Goal: Task Accomplishment & Management: Complete application form

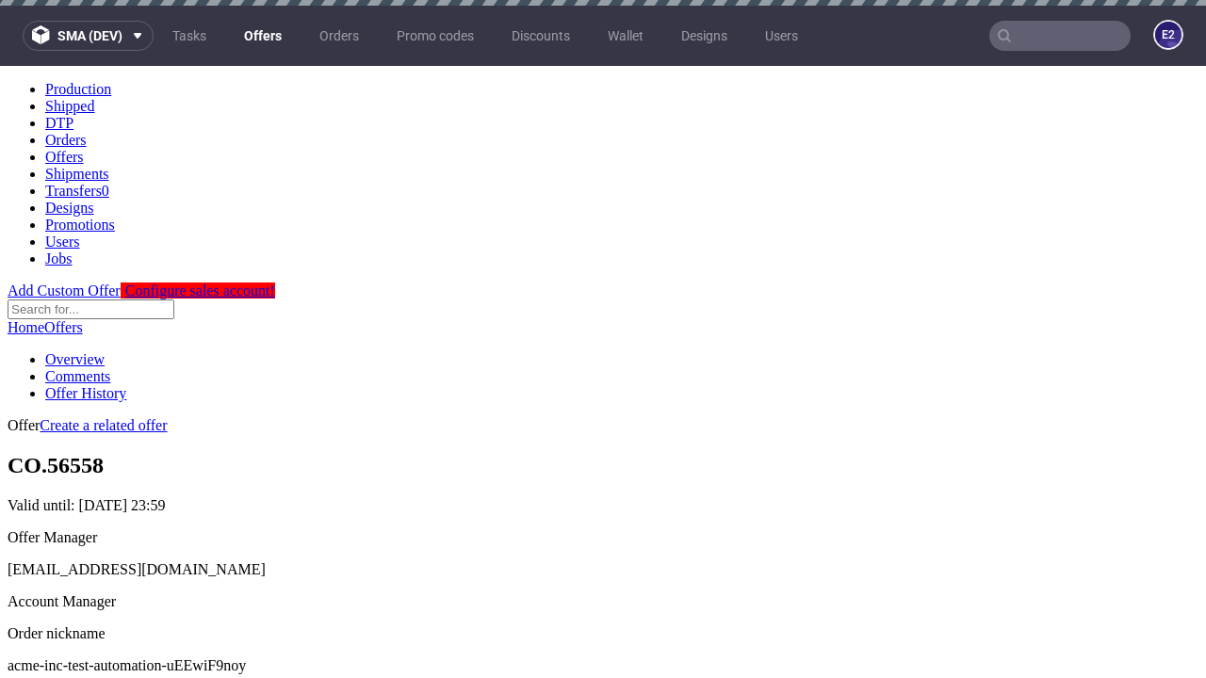
scroll to position [6, 0]
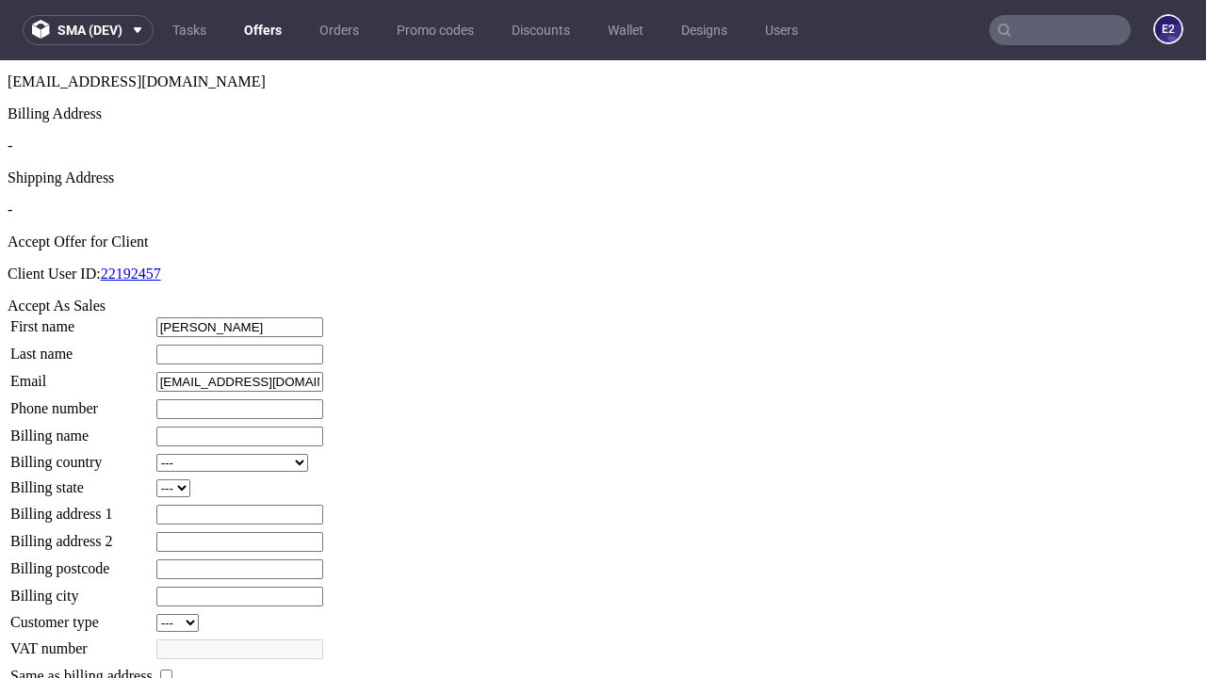
type input "[PERSON_NAME]"
type input "1509813888"
type input "Damian_Hirthe30"
select select "13"
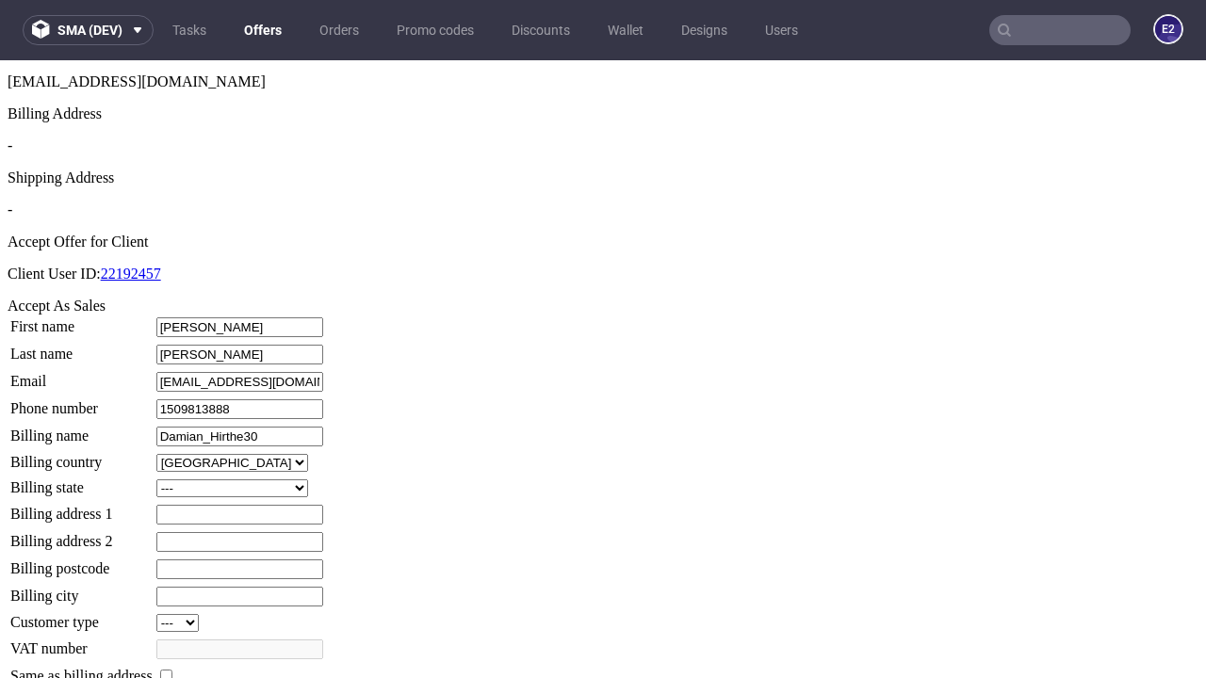
select select "132"
type input "Damian_Hirthe30"
type input "1 [PERSON_NAME]"
type input "QI67 7WZ"
type input "Long Shanahanhill"
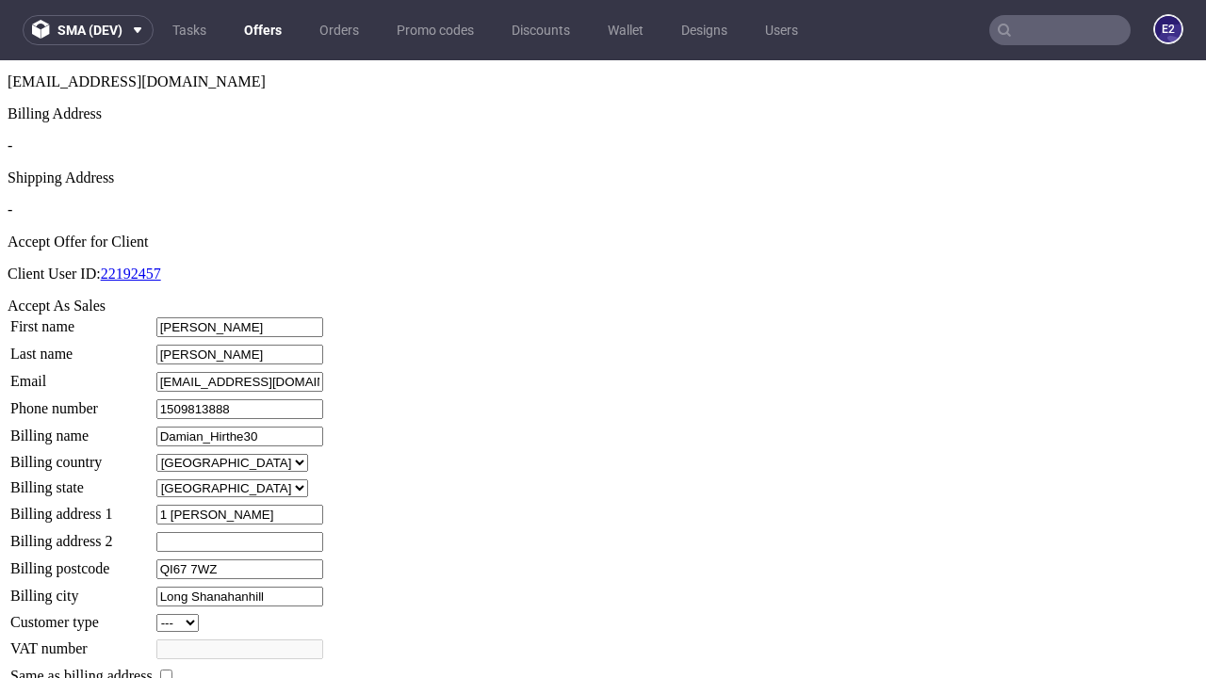
click at [172, 670] on input "checkbox" at bounding box center [166, 676] width 12 height 12
checkbox input "true"
type input "Damian_Hirthe30"
select select "13"
type input "1 [PERSON_NAME]"
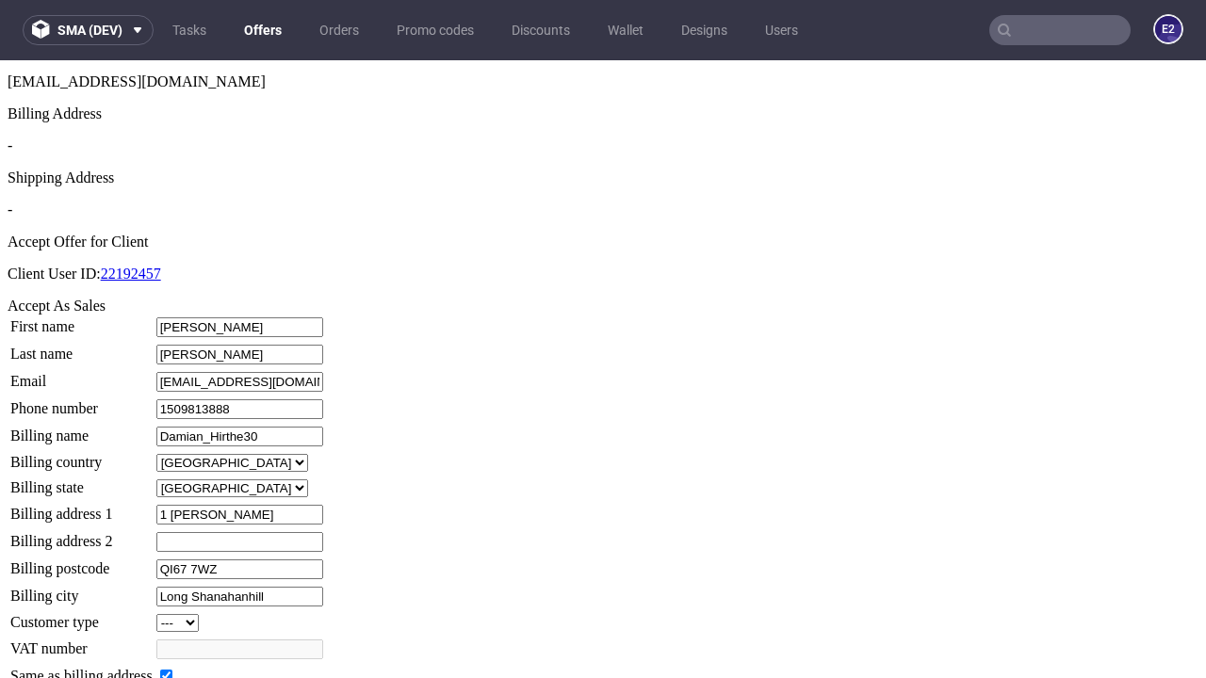
type input "QI67 7WZ"
type input "Long Shanahanhill"
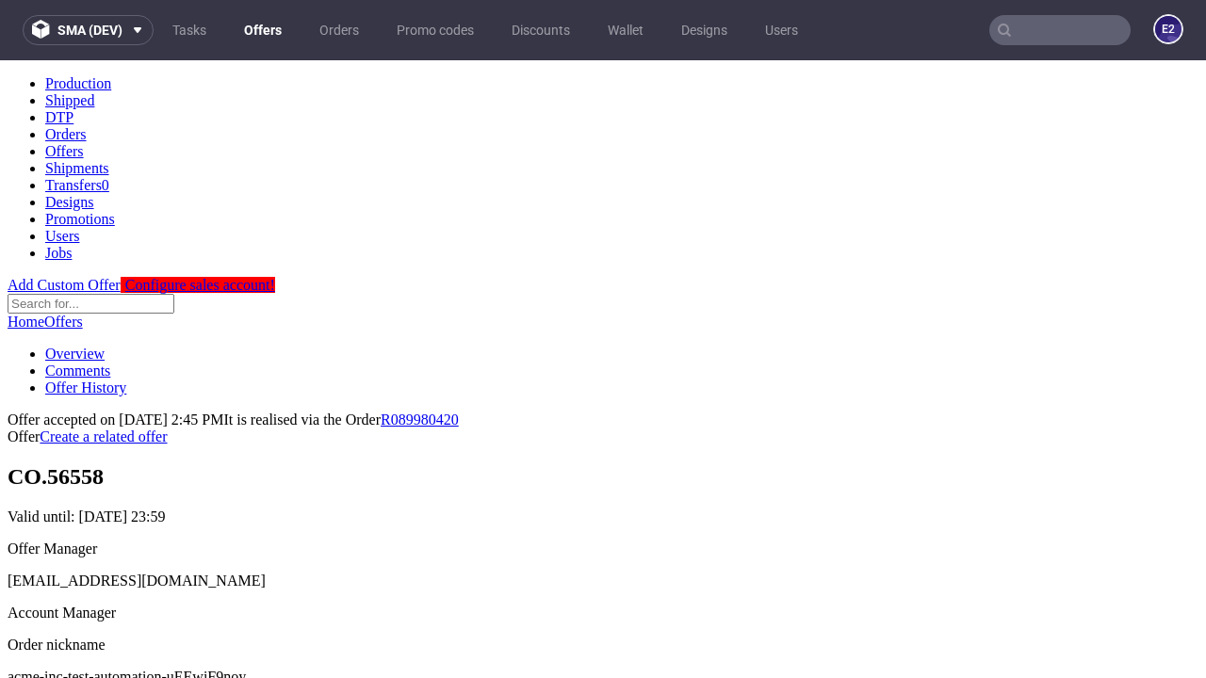
scroll to position [0, 0]
